Goal: Check status: Check status

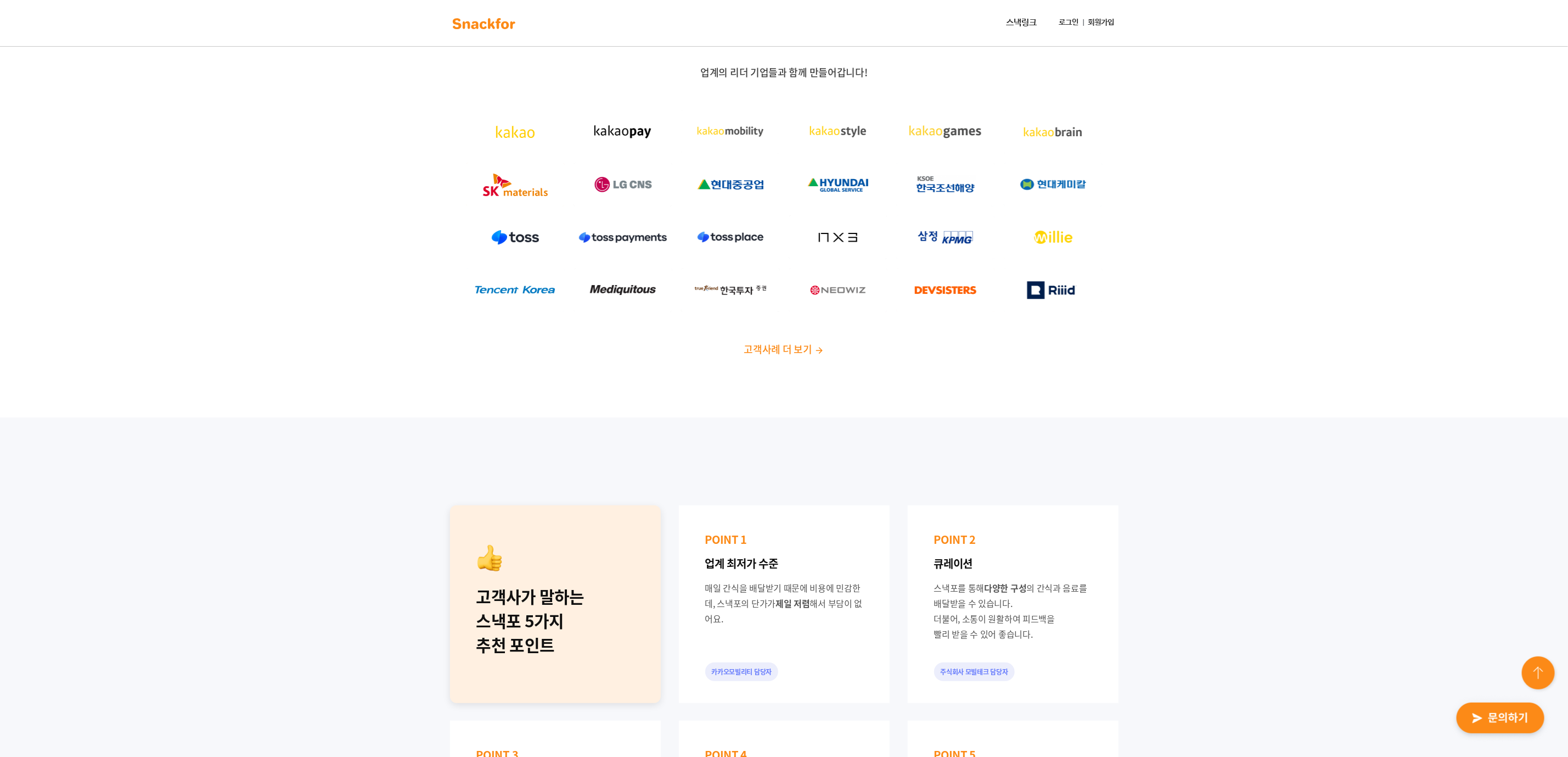
click at [1064, 23] on link "로그인" at bounding box center [1069, 23] width 29 height 20
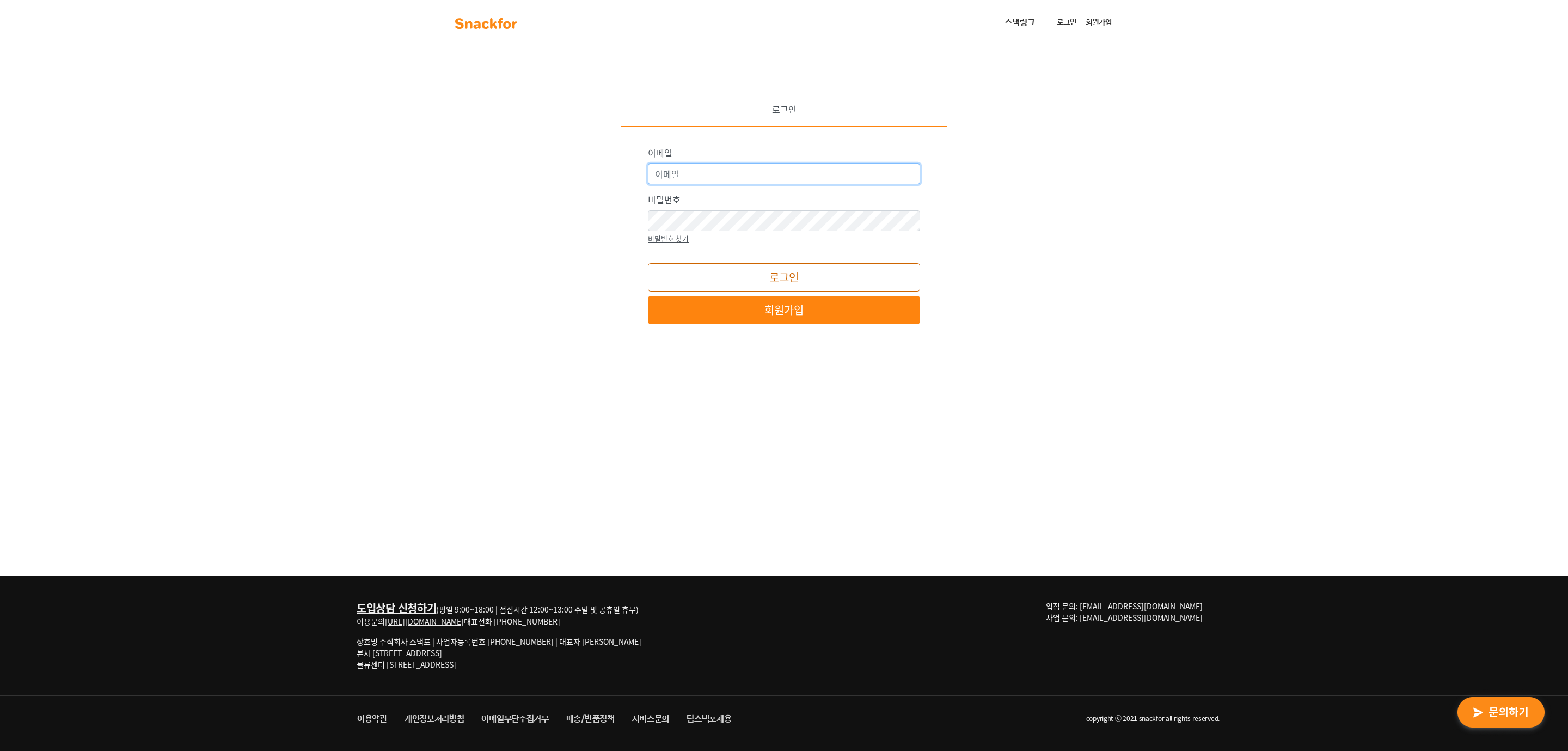
type input "snackfor@snackfor.com"
click at [782, 267] on button "로그인" at bounding box center [783, 277] width 272 height 29
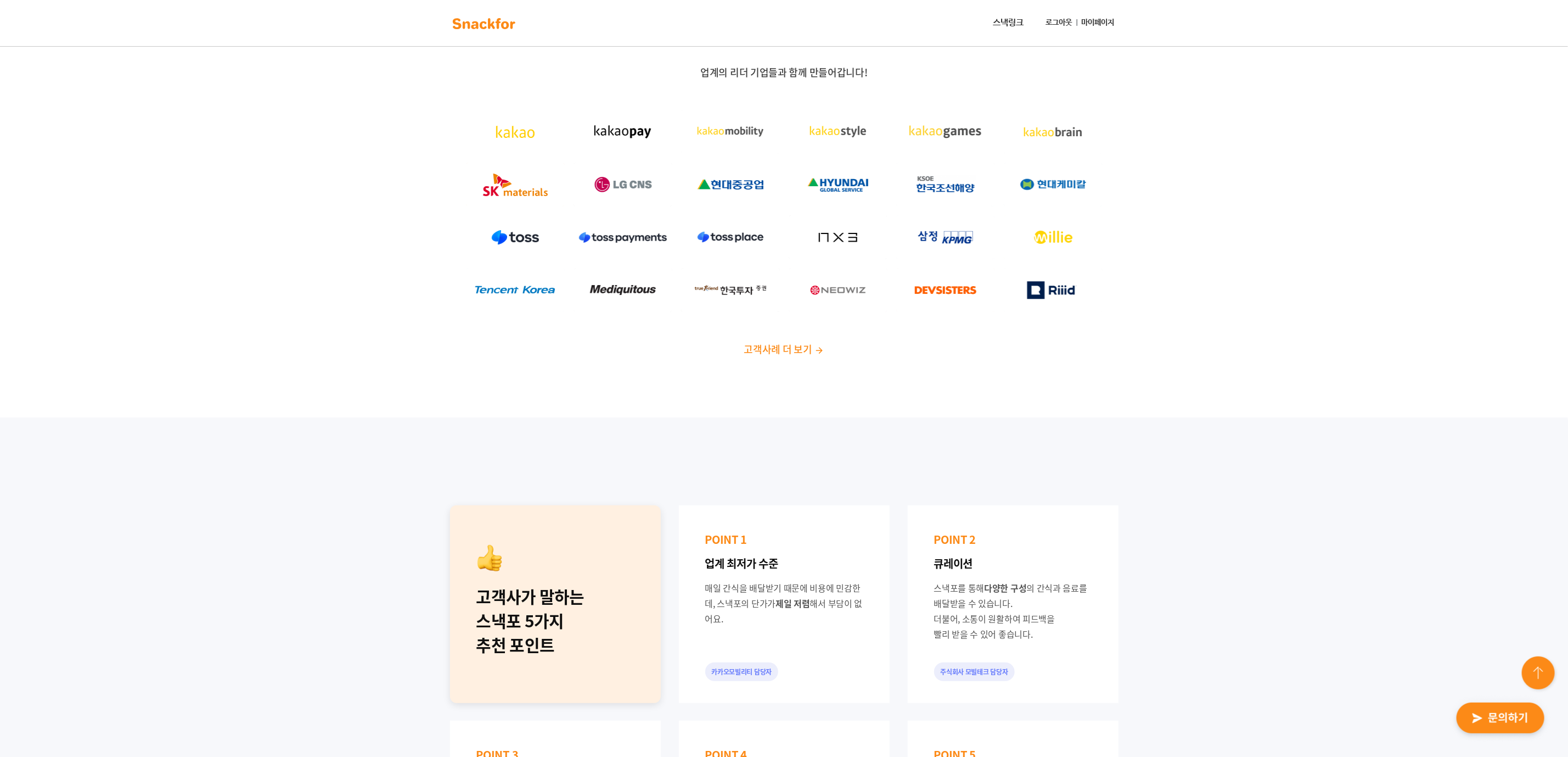
click at [1103, 29] on link "마이페이지" at bounding box center [1099, 23] width 42 height 20
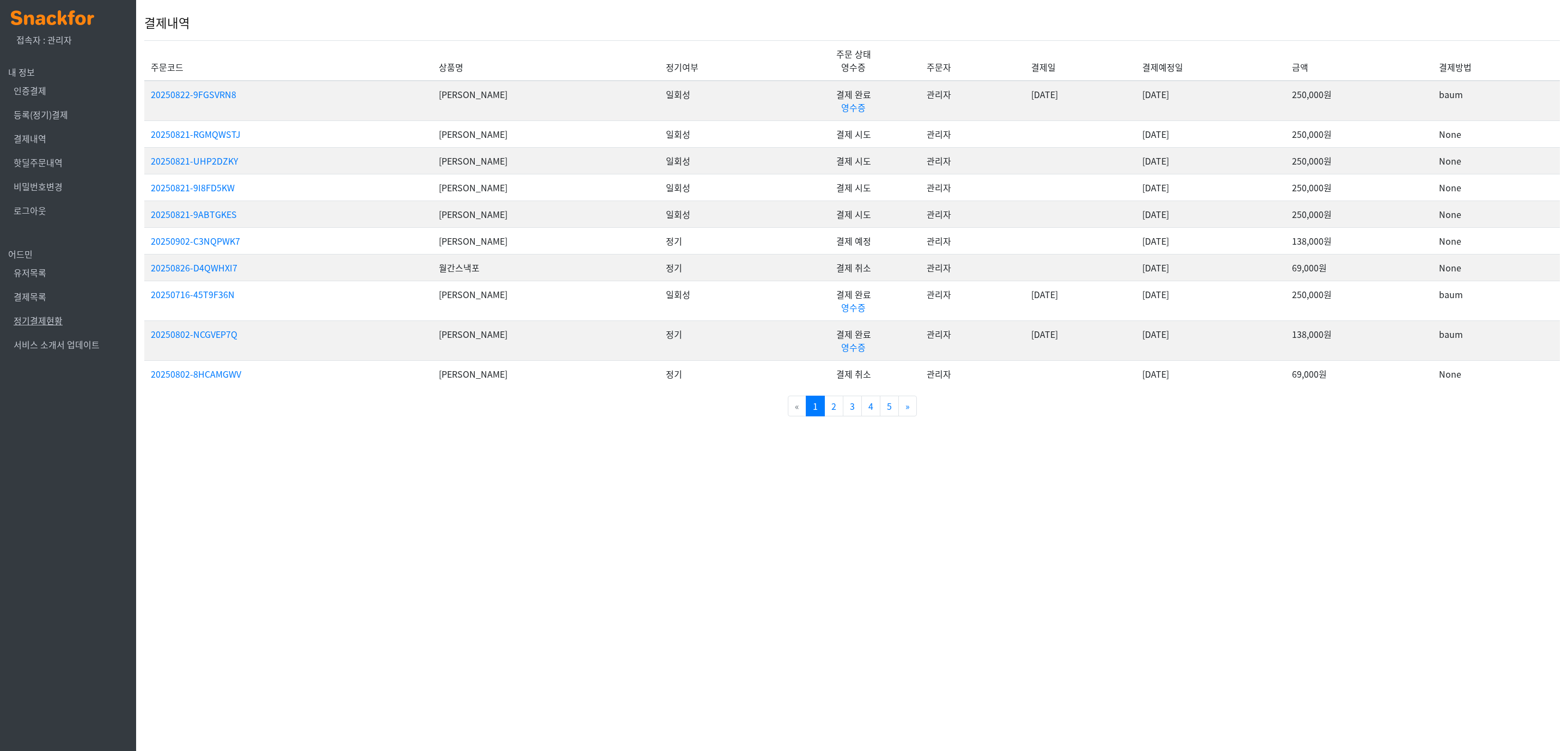
click at [46, 316] on link "정기결제현황" at bounding box center [38, 320] width 49 height 13
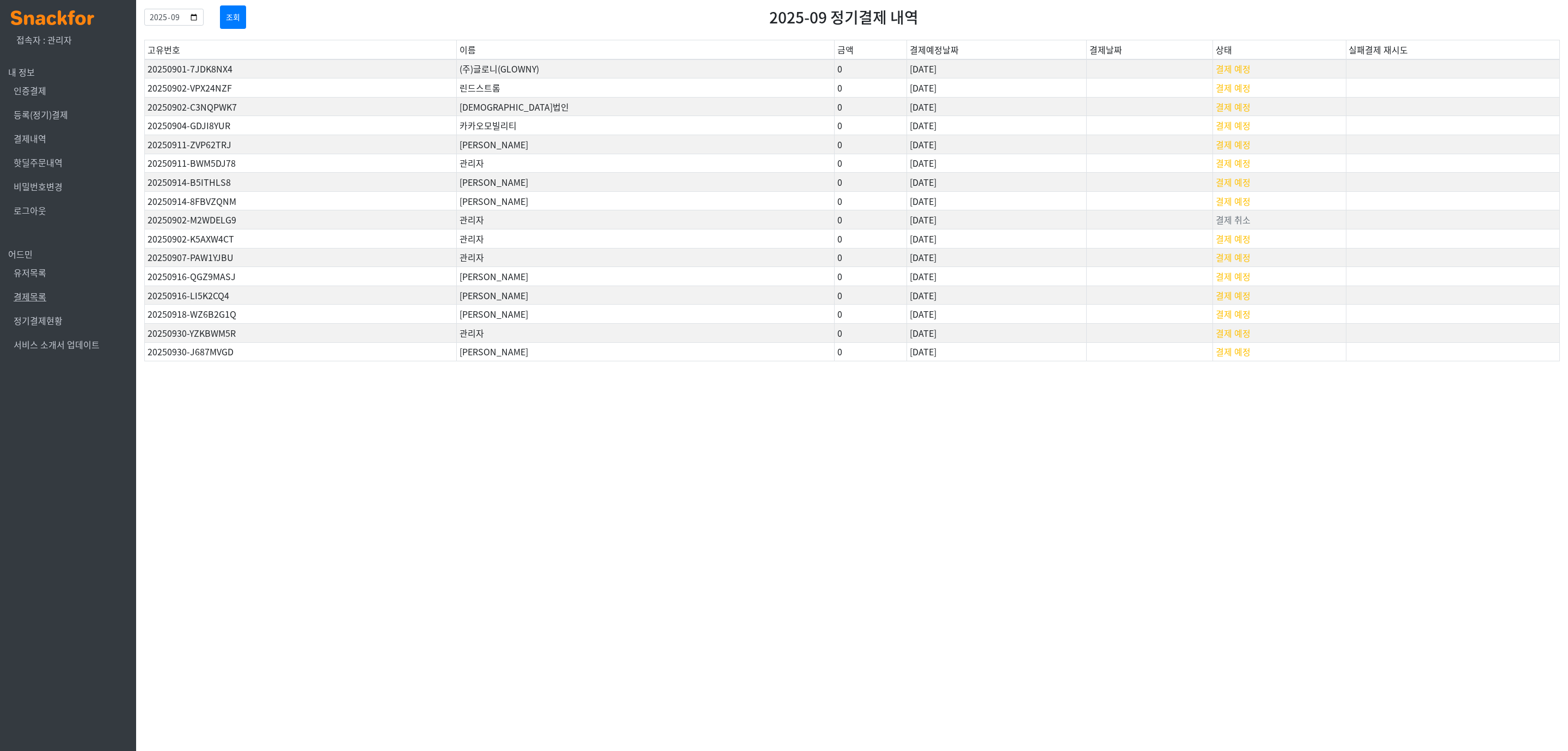
click at [32, 301] on link "결제목록" at bounding box center [30, 296] width 33 height 13
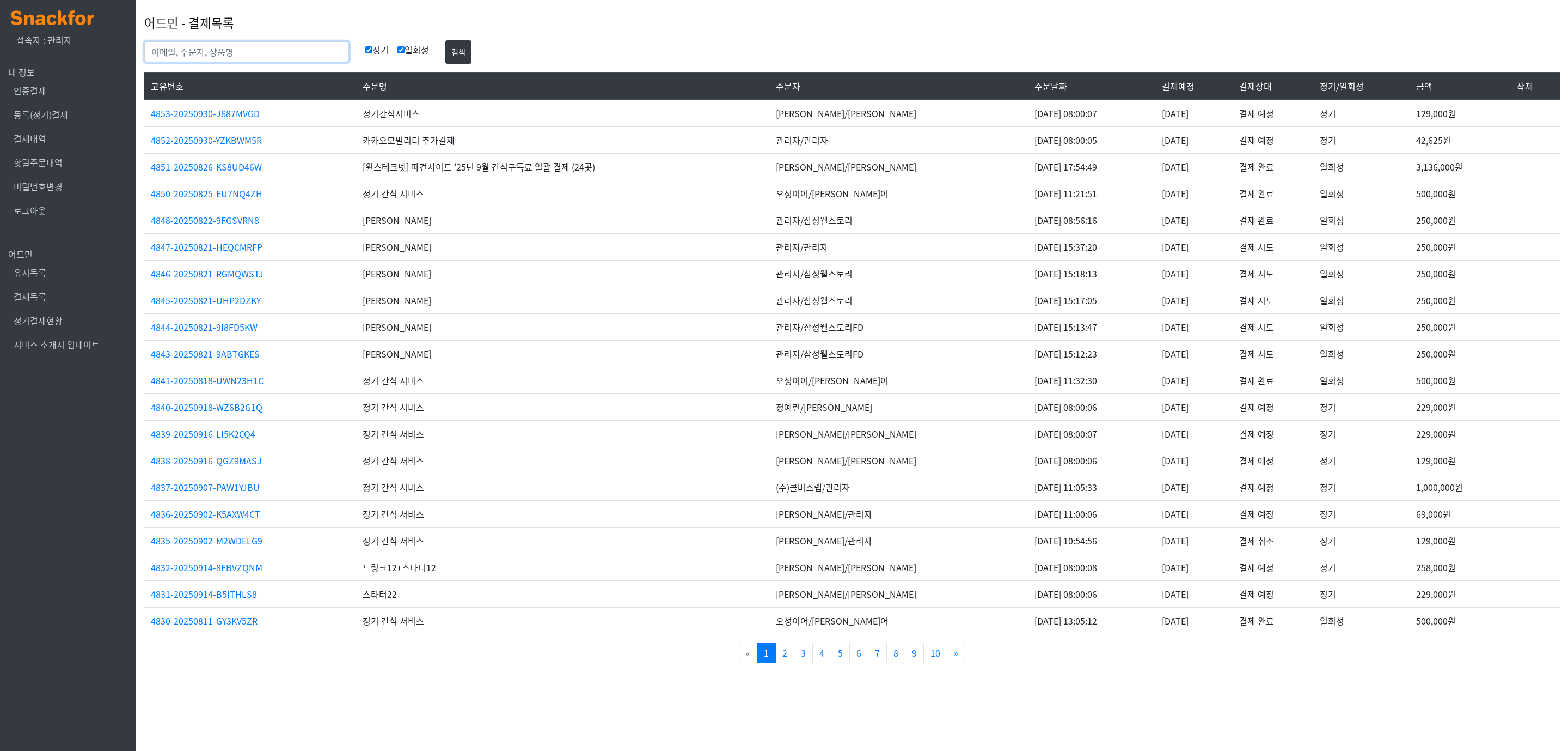
click at [231, 58] on input "text" at bounding box center [247, 52] width 205 height 21
type input "글로니"
click at [446, 40] on button "검색" at bounding box center [458, 52] width 26 height 23
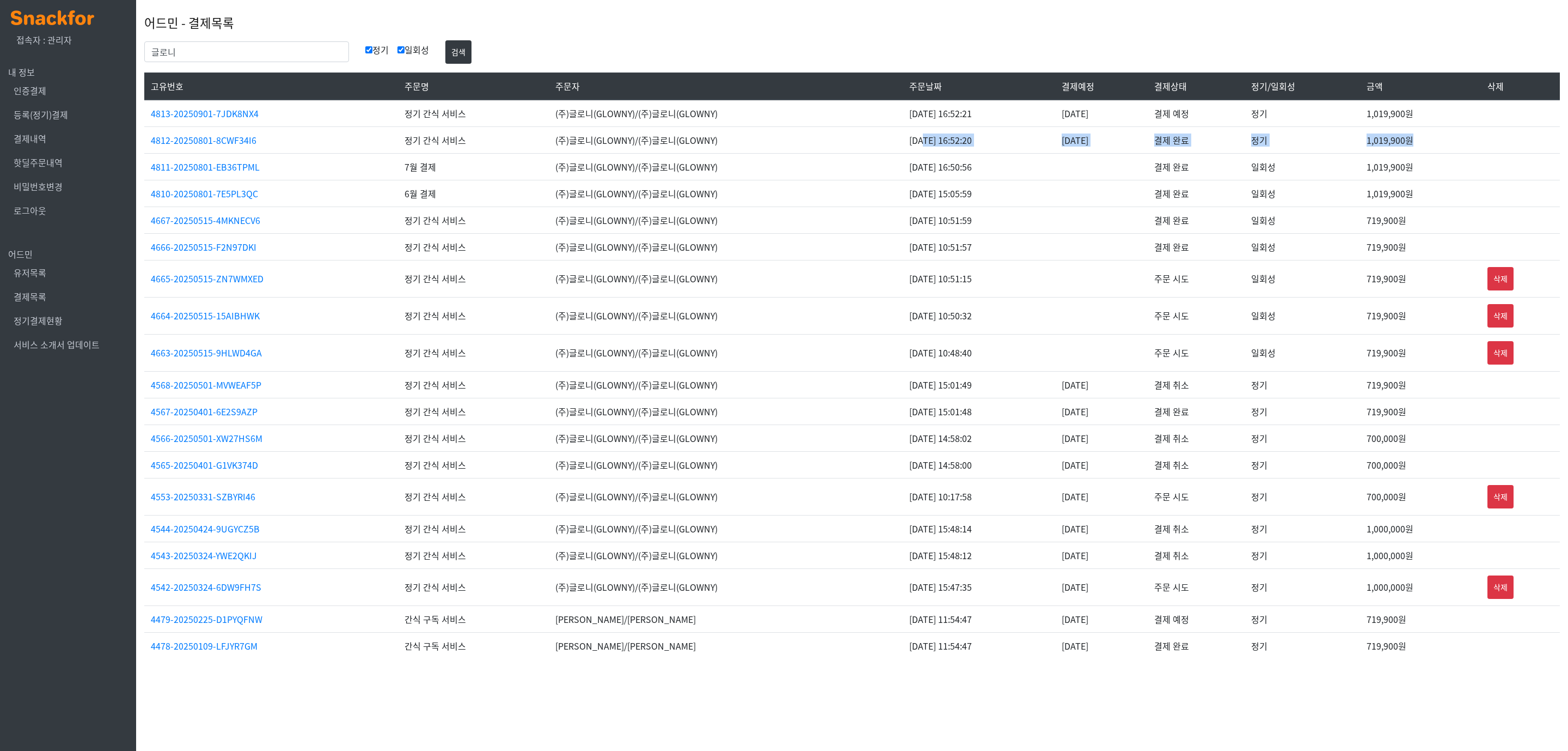
drag, startPoint x: 892, startPoint y: 141, endPoint x: 1440, endPoint y: 132, distance: 548.1
click at [1440, 132] on tr "4812-20250801-8CWF34I6 정기 간식 서비스 (주)글로니(GLOWNY)/(주)글로니(GLOWNY) 2025-08-01 16:52…" at bounding box center [852, 140] width 1416 height 27
click at [180, 113] on link "4813-20250901-7JDK8NX4" at bounding box center [205, 113] width 108 height 13
click at [1203, 152] on td "결제 완료" at bounding box center [1195, 140] width 97 height 27
drag, startPoint x: 824, startPoint y: 175, endPoint x: 970, endPoint y: 167, distance: 146.2
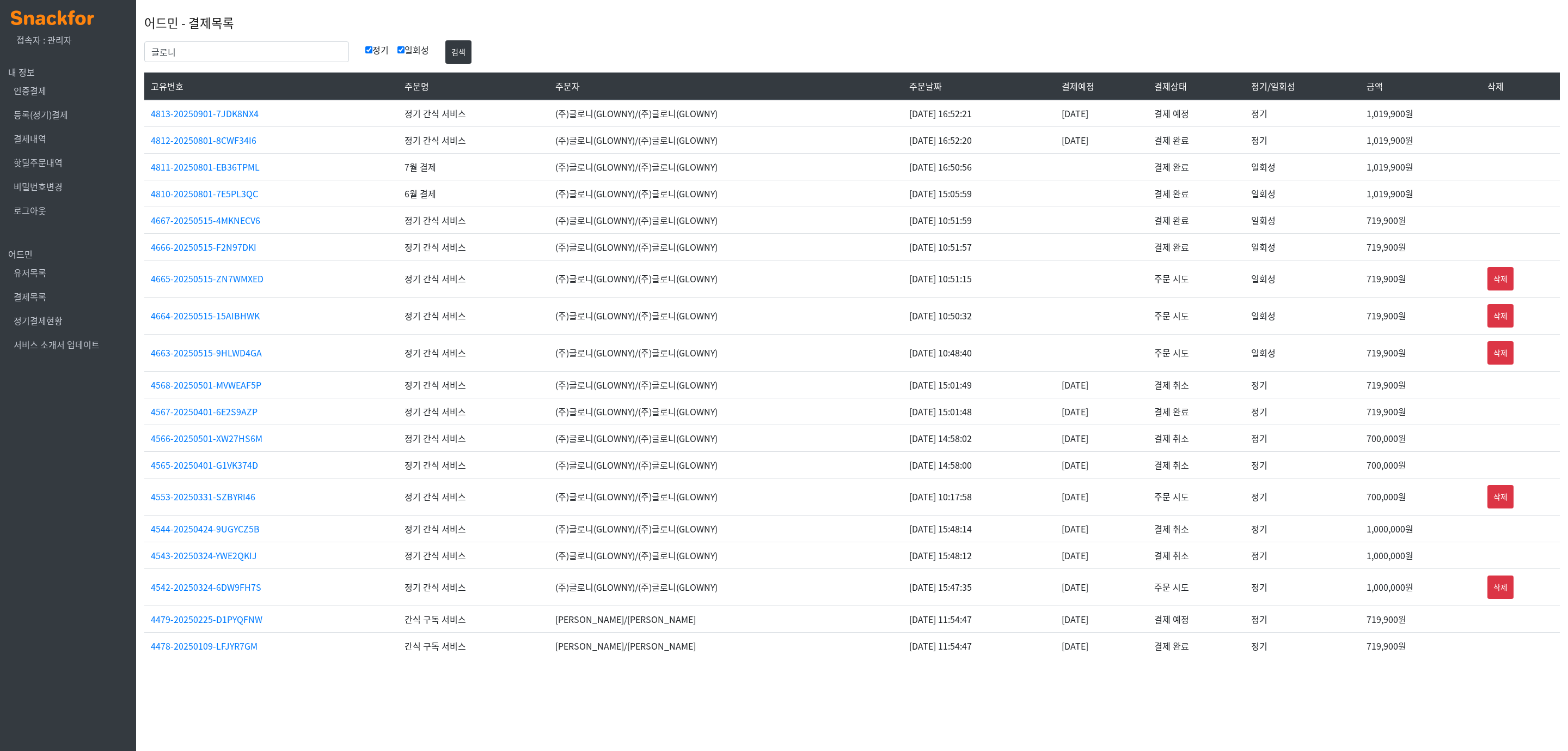
click at [970, 167] on tr "4811-20250801-EB36TPML 7월 결제 (주)글로니(GLOWNY)/(주)글로니(GLOWNY) 2025-08-01 16:50:56 …" at bounding box center [852, 166] width 1416 height 27
click at [903, 162] on td "2025-08-01 16:50:56" at bounding box center [979, 166] width 153 height 27
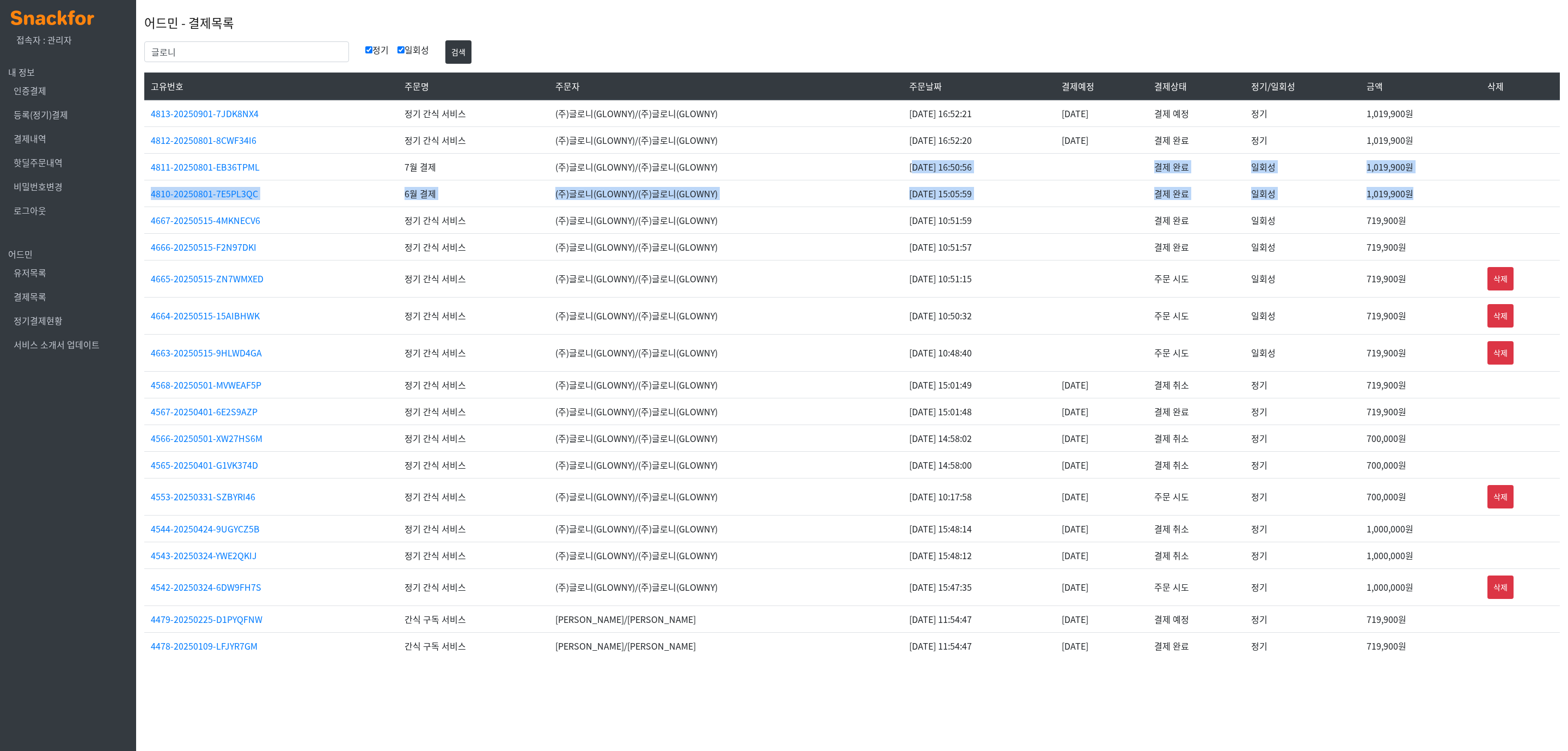
drag, startPoint x: 882, startPoint y: 163, endPoint x: 1437, endPoint y: 190, distance: 555.7
click at [1437, 190] on tbody "4813-20250901-7JDK8NX4 정기 간식 서비스 (주)글로니(GLOWNY)/(주)글로니(GLOWNY) 2025-08-01 16:52…" at bounding box center [852, 379] width 1416 height 559
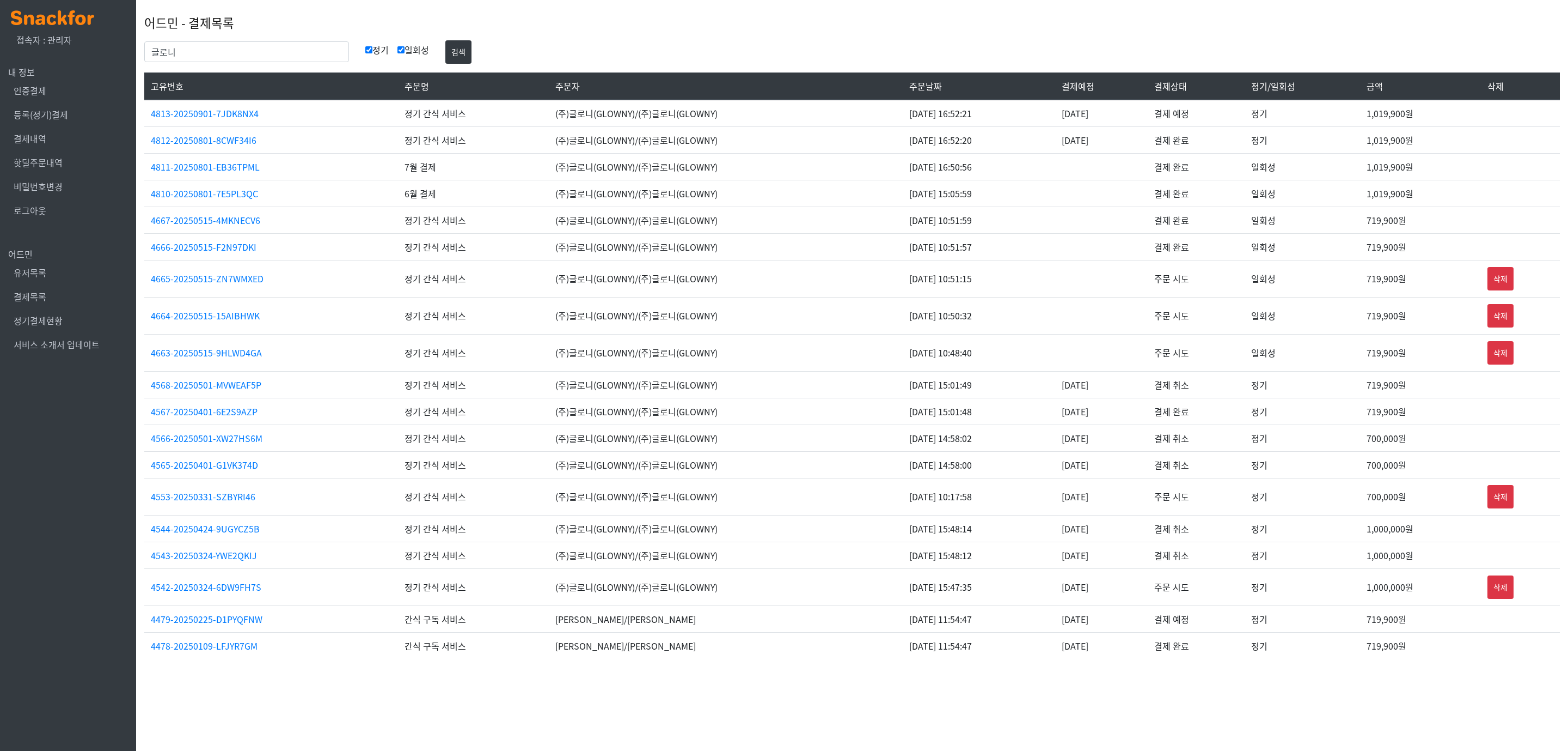
click at [756, 414] on td "(주)글로니(GLOWNY)/(주)글로니(GLOWNY)" at bounding box center [726, 411] width 354 height 27
click at [51, 319] on link "정기결제현황" at bounding box center [38, 320] width 49 height 13
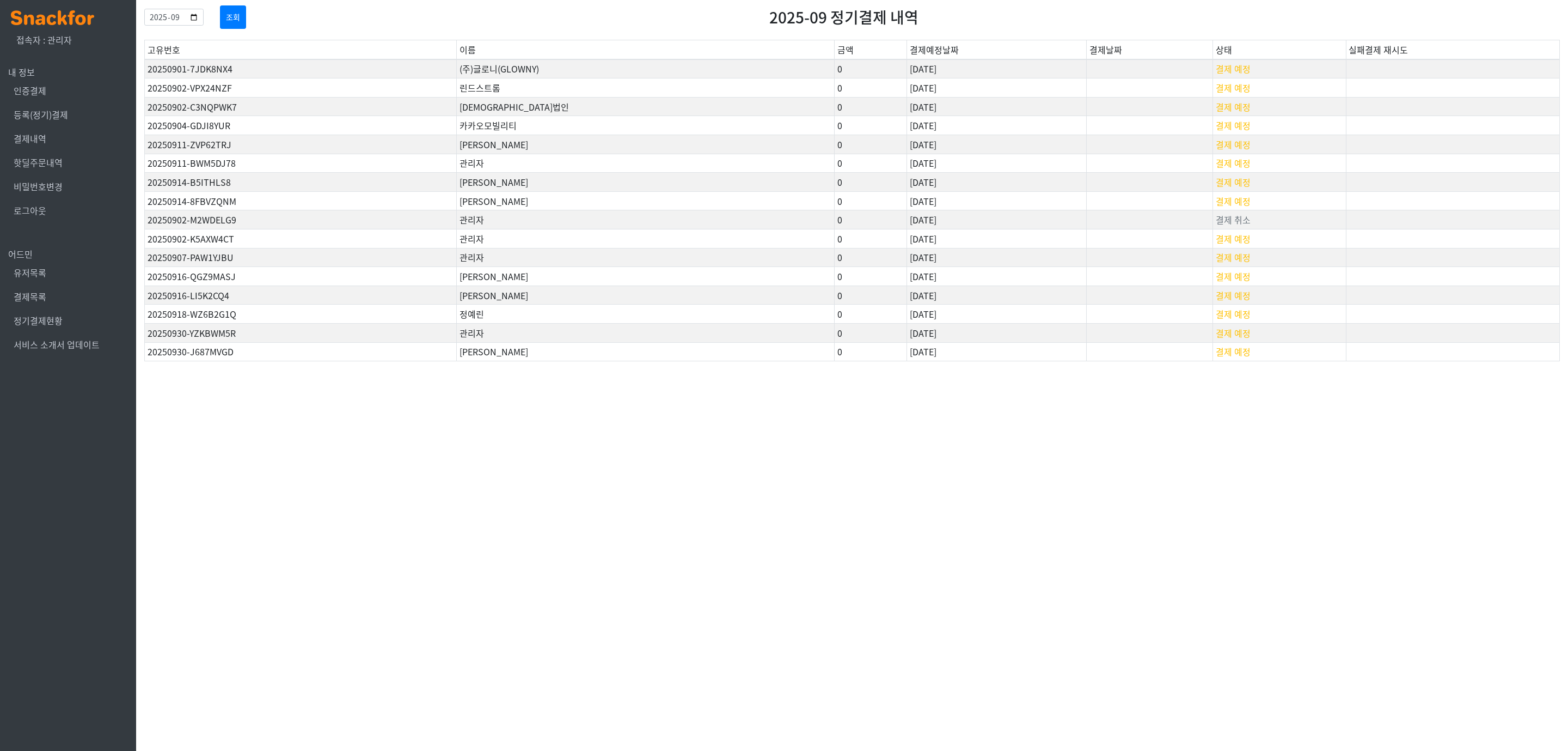
click at [564, 375] on html "x 접속자 : 관리자 내 정보 인증결제 등록(정기)결제 결제내역 핫딜주문내역 비밀번호변경 로그아웃 어드민 유저목록 결제목록 정기결제현황 서비스…" at bounding box center [784, 188] width 1568 height 375
click at [203, 12] on input "2025-09" at bounding box center [173, 17] width 59 height 17
click at [204, 15] on input "2025-09" at bounding box center [173, 17] width 59 height 17
type input "2025-08"
click at [246, 20] on button "조회" at bounding box center [233, 17] width 26 height 23
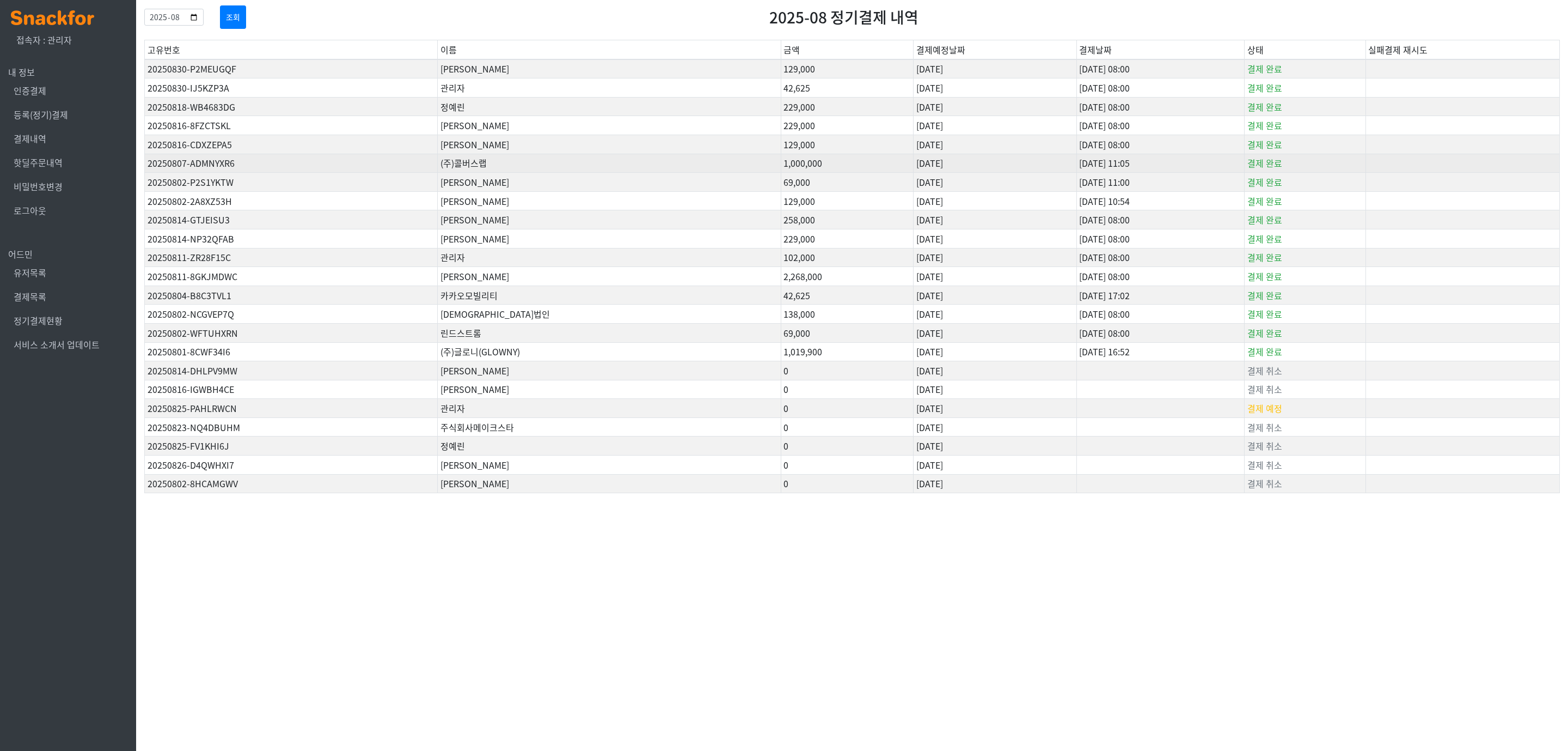
click at [547, 172] on td "(주)콜버스랩" at bounding box center [609, 163] width 343 height 19
